Goal: Transaction & Acquisition: Purchase product/service

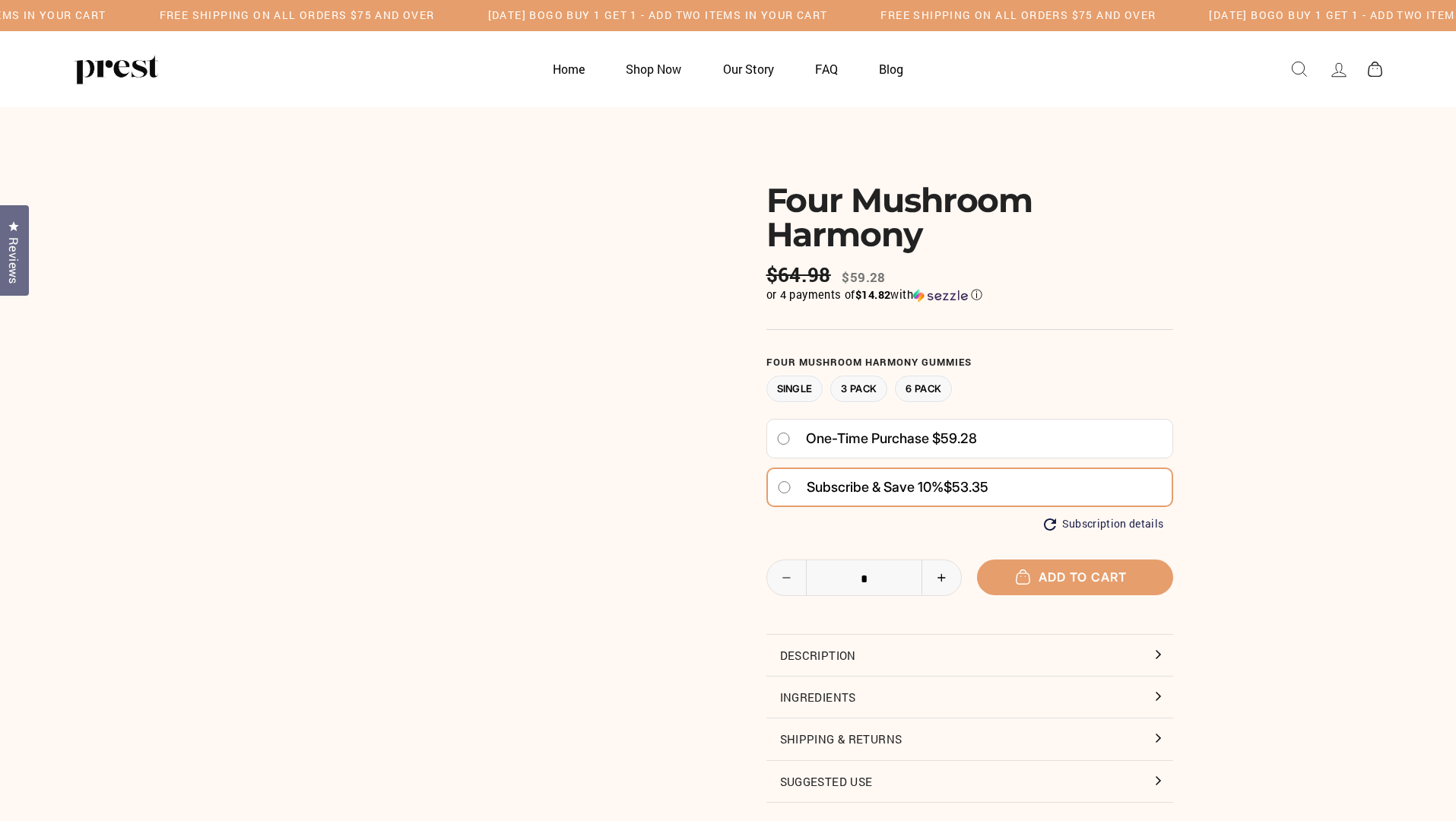
click at [879, 495] on span "Subscribe & save 10%" at bounding box center [874, 487] width 137 height 16
click at [1074, 585] on span "Add to cart" at bounding box center [1075, 576] width 104 height 16
